Goal: Task Accomplishment & Management: Manage account settings

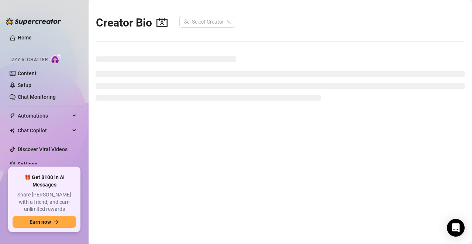
click at [30, 60] on span "Izzy AI Chatter" at bounding box center [28, 59] width 37 height 7
click at [18, 162] on link "Settings" at bounding box center [28, 164] width 20 height 6
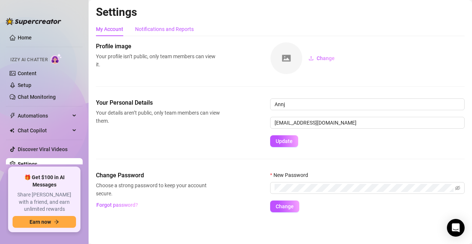
click at [180, 30] on div "Notifications and Reports" at bounding box center [164, 29] width 59 height 8
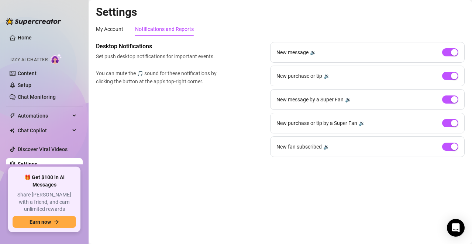
click at [44, 59] on span "Izzy AI Chatter" at bounding box center [28, 59] width 37 height 7
click at [57, 60] on img at bounding box center [56, 58] width 11 height 11
click at [32, 38] on link "Home" at bounding box center [25, 38] width 14 height 6
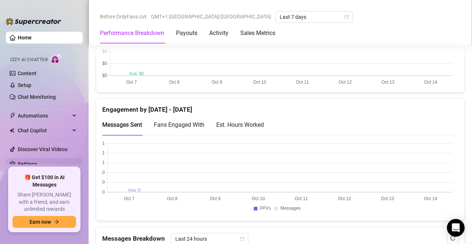
click at [37, 164] on link "Settings" at bounding box center [28, 164] width 20 height 6
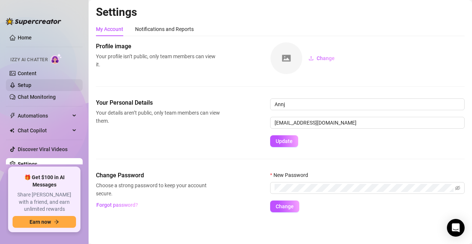
click at [31, 82] on link "Setup" at bounding box center [25, 85] width 14 height 6
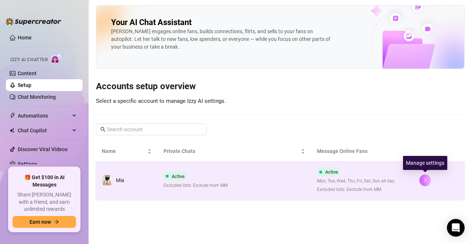
click at [425, 180] on icon "right" at bounding box center [424, 180] width 5 height 5
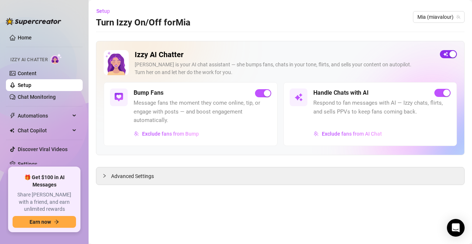
click at [443, 56] on span "button" at bounding box center [448, 54] width 17 height 8
click at [207, 158] on div "Izzy AI Chatter [PERSON_NAME] is your AI chat assistant — she bumps fans, chats…" at bounding box center [280, 113] width 368 height 144
